Goal: Task Accomplishment & Management: Manage account settings

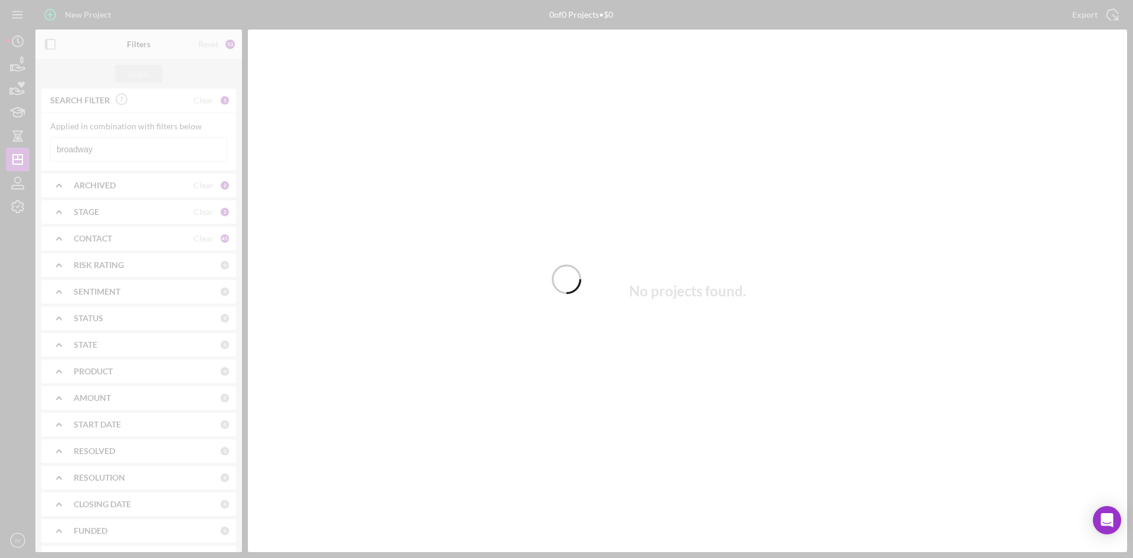
click at [123, 152] on div at bounding box center [566, 279] width 1133 height 558
click at [132, 155] on div at bounding box center [566, 279] width 1133 height 558
click at [112, 146] on div at bounding box center [566, 279] width 1133 height 558
click at [127, 151] on div at bounding box center [566, 279] width 1133 height 558
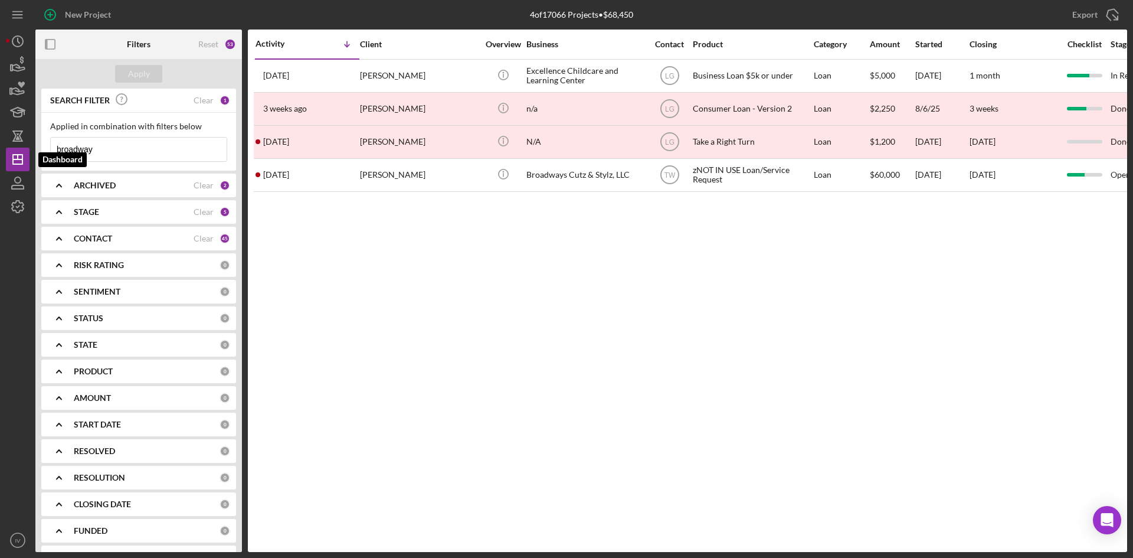
drag, startPoint x: 120, startPoint y: 150, endPoint x: -8, endPoint y: 149, distance: 127.5
click at [0, 149] on html "New Project 4 of 17066 Projects • $68,450 broadway Export Icon/Export Filters R…" at bounding box center [566, 279] width 1133 height 558
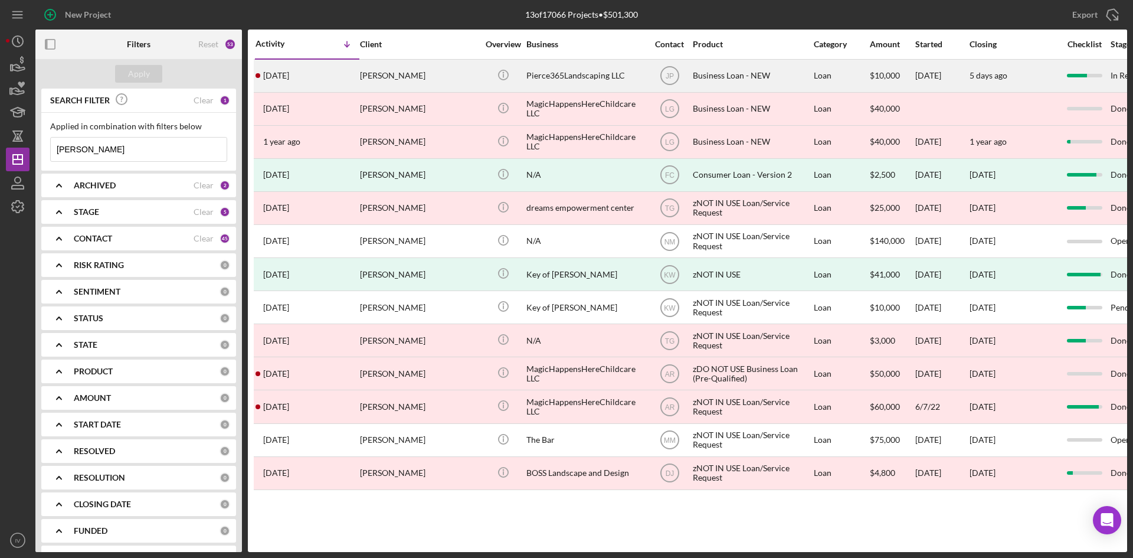
type input "[PERSON_NAME]"
click at [422, 77] on div "[PERSON_NAME]" at bounding box center [419, 75] width 118 height 31
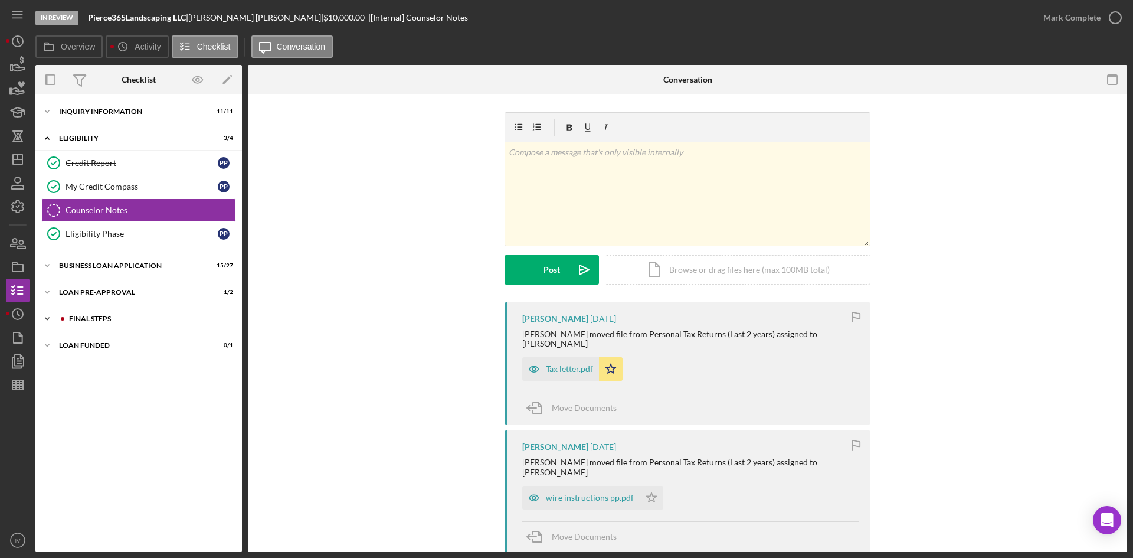
click at [86, 322] on div "Icon/Expander FINAL STEPS 7 / 19" at bounding box center [138, 319] width 207 height 24
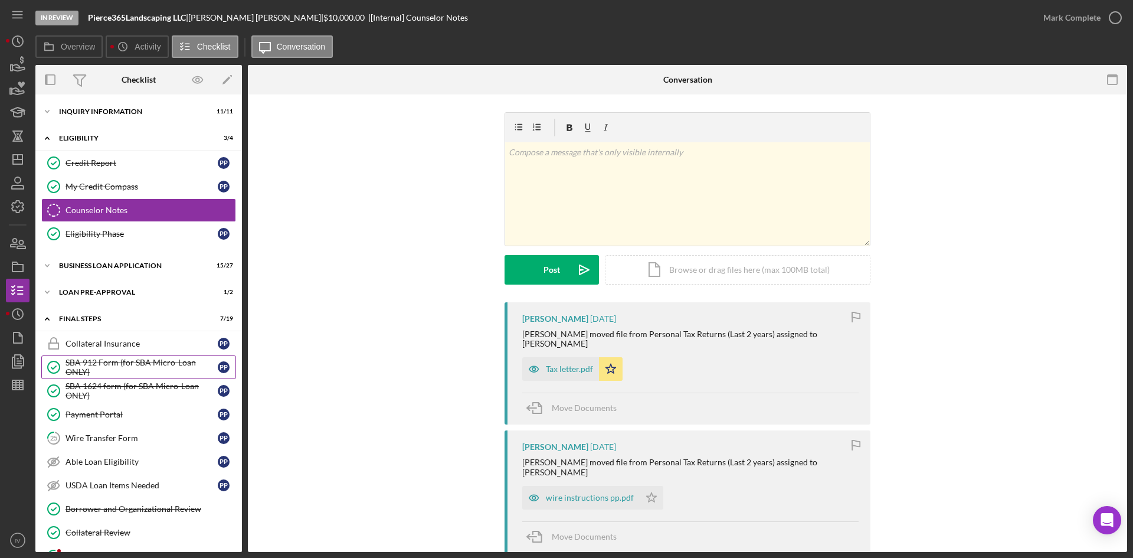
click at [97, 362] on div "SBA 912 Form (for SBA Micro-Loan ONLY)" at bounding box center [142, 367] width 152 height 19
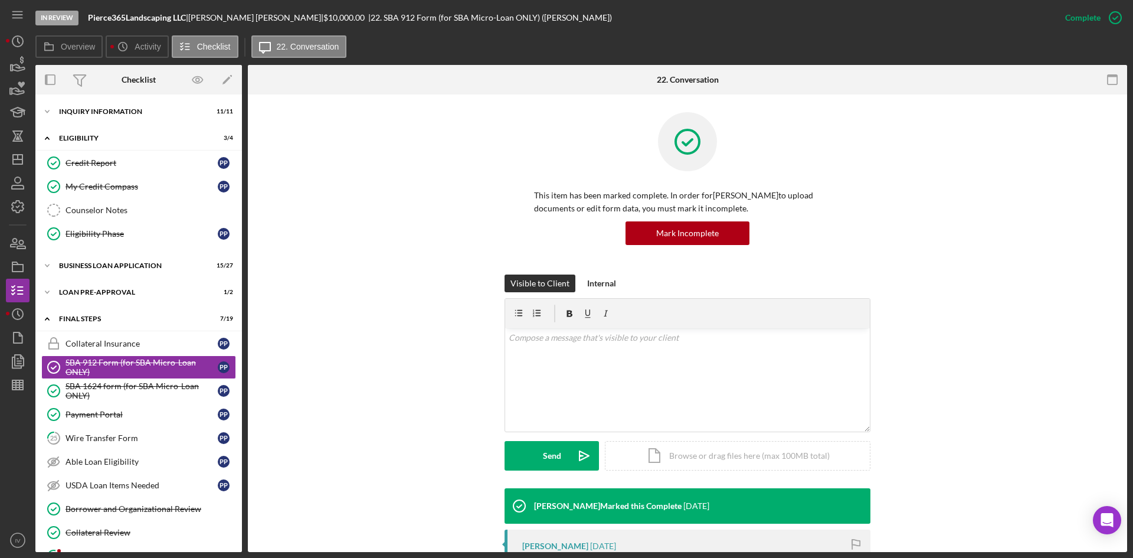
scroll to position [177, 0]
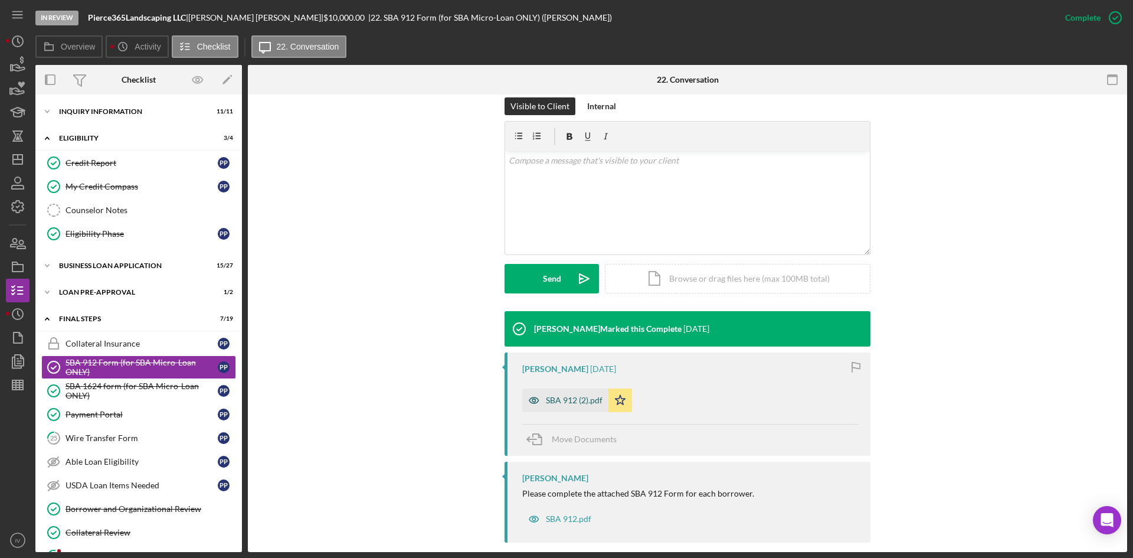
click at [576, 394] on div "SBA 912 (2).pdf" at bounding box center [565, 400] width 86 height 24
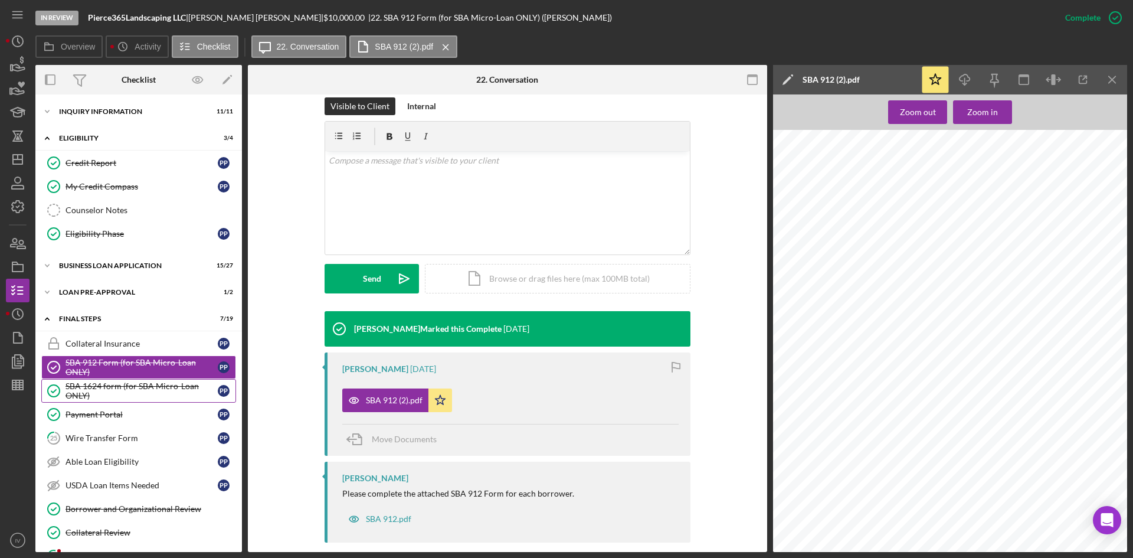
click at [164, 391] on div "SBA 1624 form (for SBA Micro-Loan ONLY)" at bounding box center [142, 390] width 152 height 19
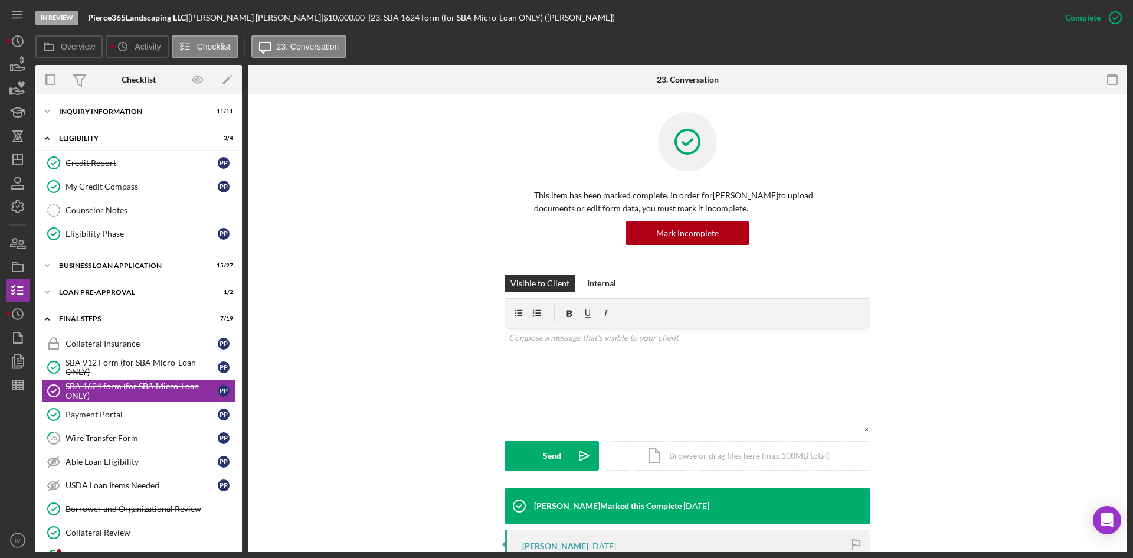
scroll to position [177, 0]
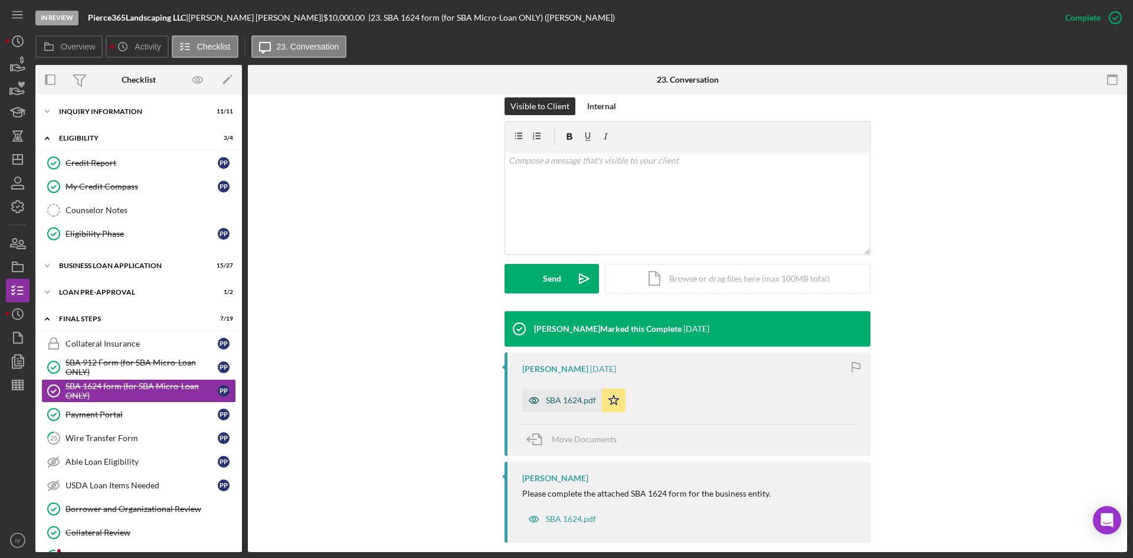
click at [581, 396] on div "SBA 1624.pdf" at bounding box center [571, 400] width 50 height 9
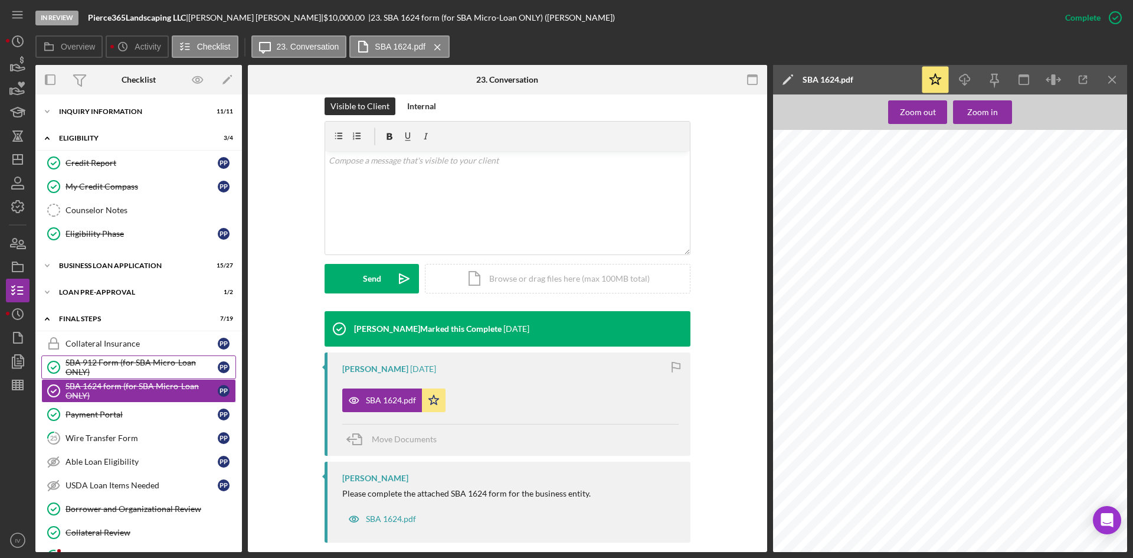
click at [80, 365] on div "SBA 912 Form (for SBA Micro-Loan ONLY)" at bounding box center [142, 367] width 152 height 19
